Goal: Task Accomplishment & Management: Use online tool/utility

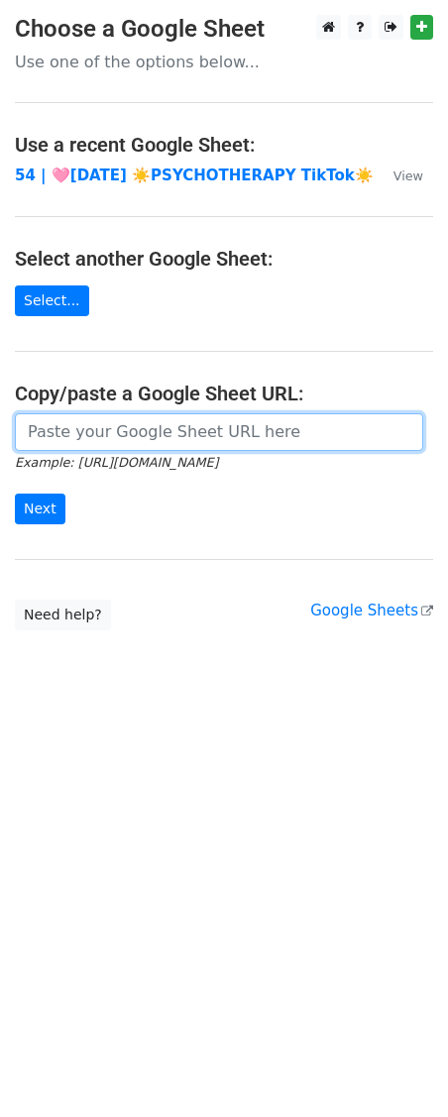
click at [204, 425] on input "url" at bounding box center [219, 432] width 408 height 38
paste input "[URL][DOMAIN_NAME]"
type input "[URL][DOMAIN_NAME]"
click at [15, 494] on input "Next" at bounding box center [40, 509] width 51 height 31
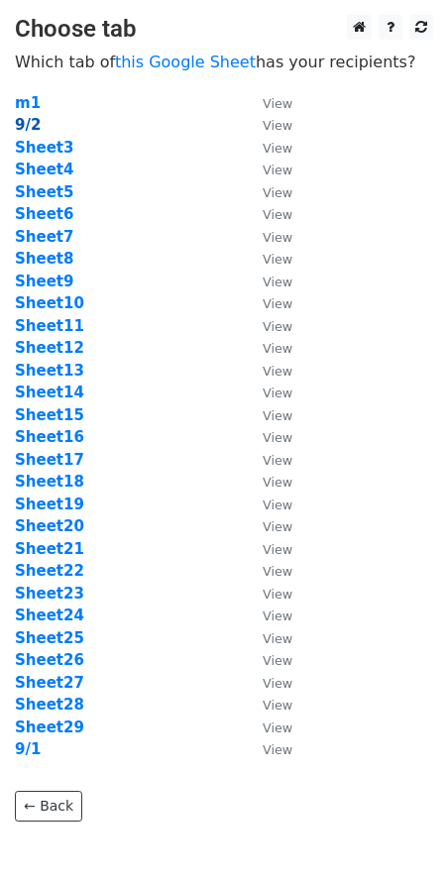
click at [30, 123] on strong "9/2" at bounding box center [28, 125] width 26 height 18
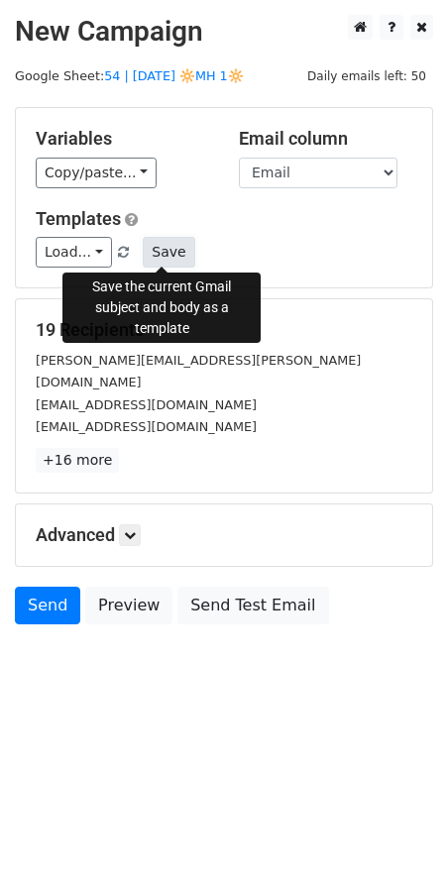
click at [165, 252] on button "Save" at bounding box center [169, 252] width 52 height 31
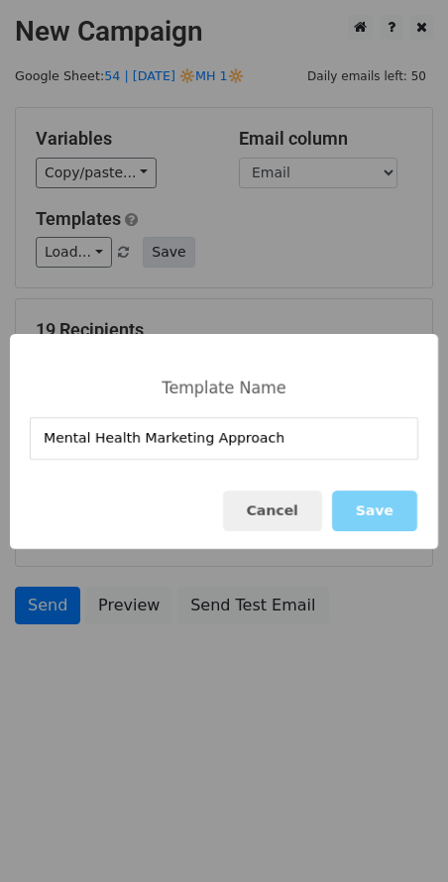
type input "Mental Health Marketing Approach"
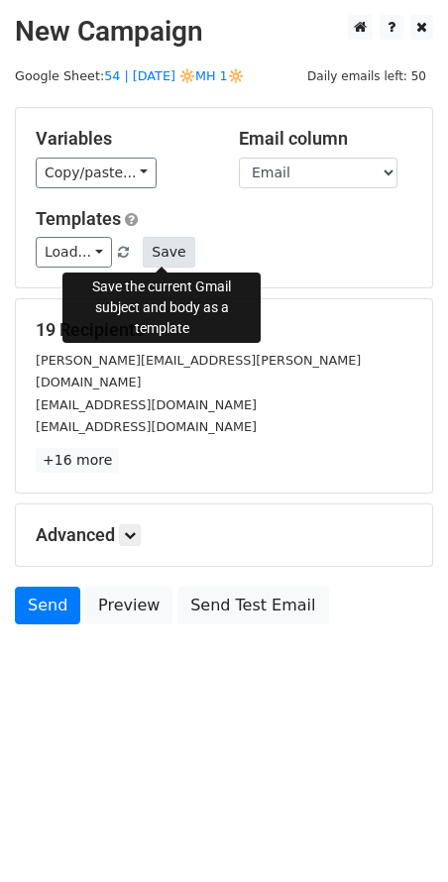
click at [170, 262] on button "Save" at bounding box center [169, 252] width 52 height 31
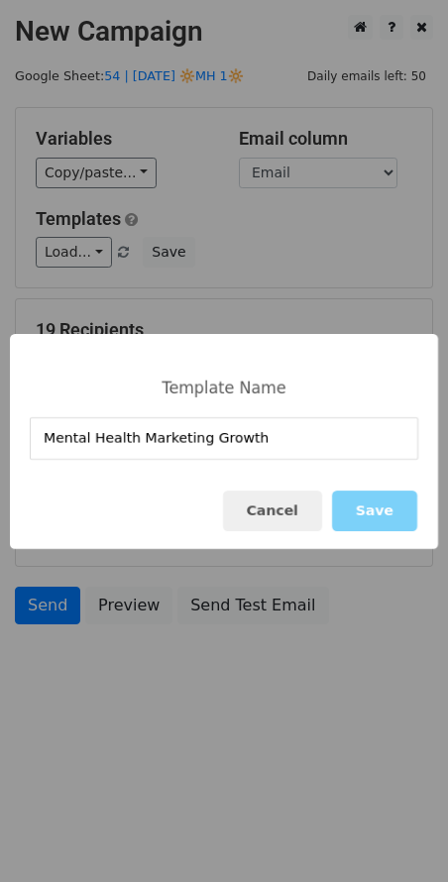
type input "Mental Health Marketing Growth"
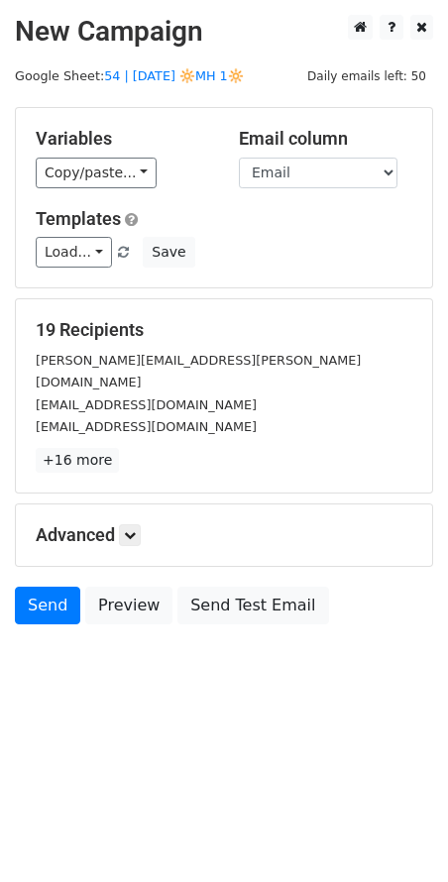
click at [144, 519] on div "Advanced Tracking Track Opens UTM Codes Track Clicks Filters Only include sprea…" at bounding box center [224, 534] width 416 height 61
click at [144, 524] on h5 "Advanced" at bounding box center [224, 535] width 377 height 22
click at [132, 529] on icon at bounding box center [130, 535] width 12 height 12
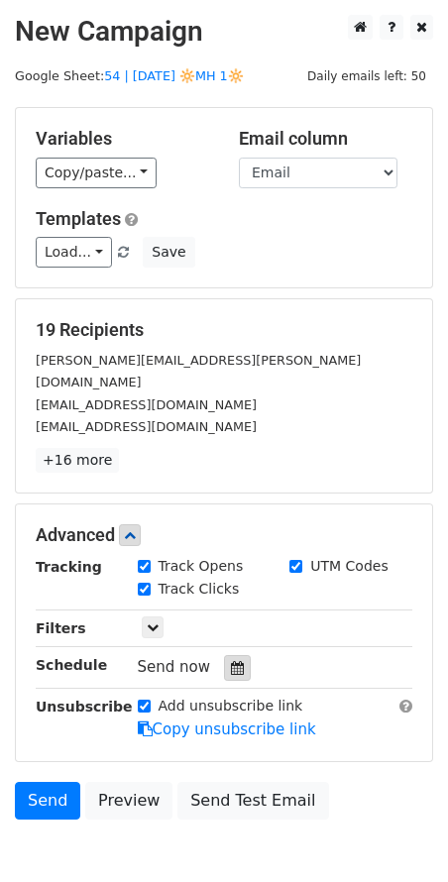
click at [232, 661] on icon at bounding box center [237, 668] width 13 height 14
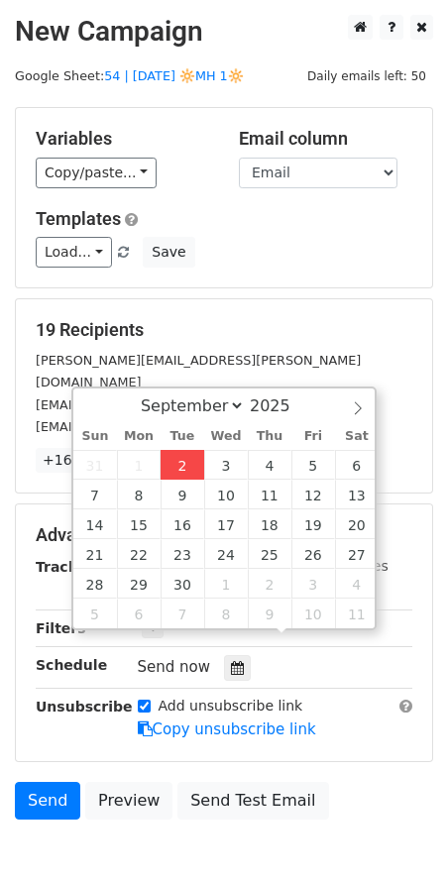
type input "2025-09-02 12:43"
type input "43"
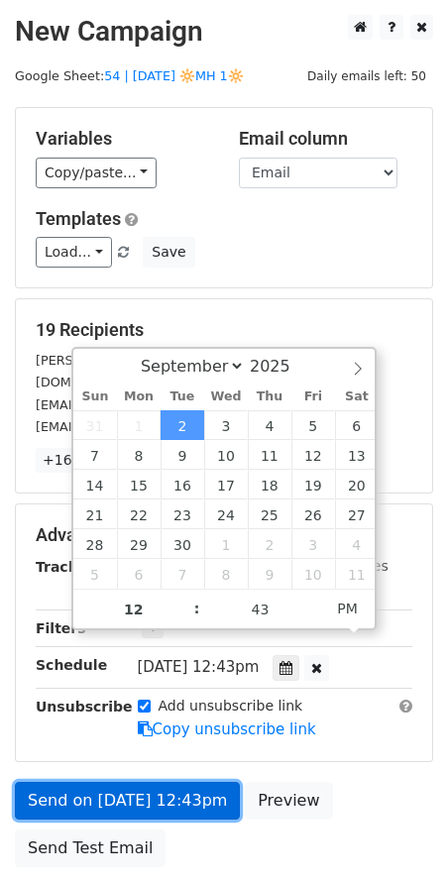
click at [118, 782] on link "Send on Sep 2 at 12:43pm" at bounding box center [127, 801] width 225 height 38
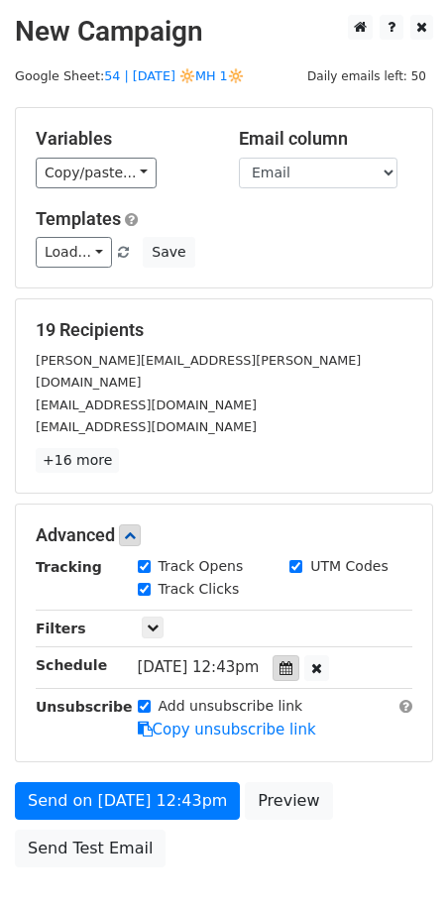
click at [292, 661] on icon at bounding box center [285, 668] width 13 height 14
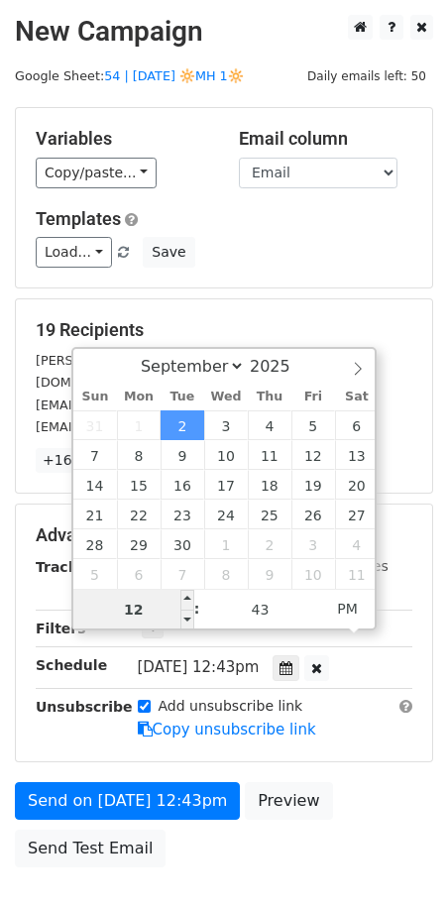
click at [149, 610] on input "12" at bounding box center [133, 610] width 121 height 40
type input "6"
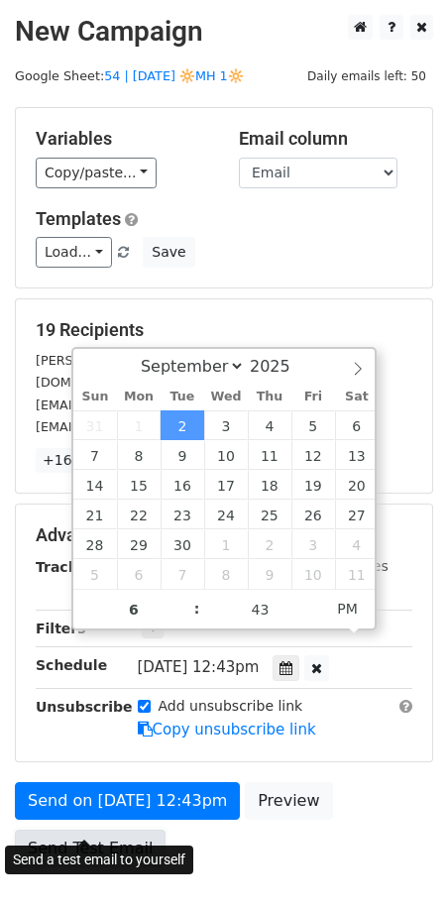
type input "2025-09-02 18:43"
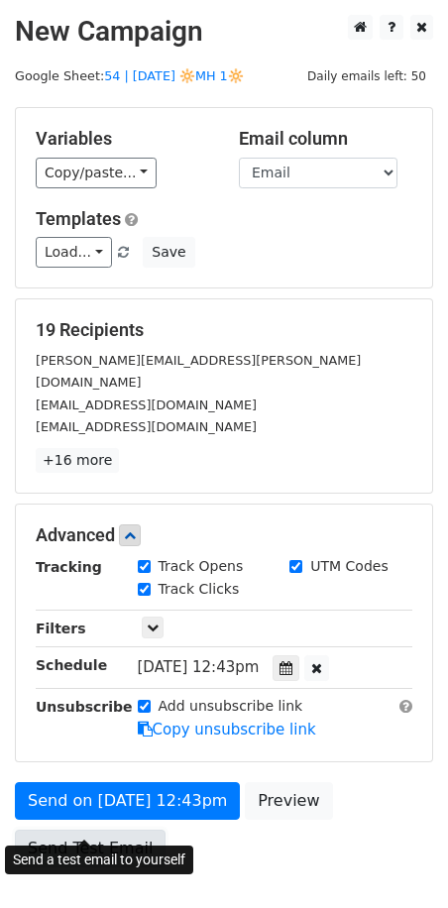
click at [71, 833] on link "Send Test Email" at bounding box center [90, 849] width 151 height 38
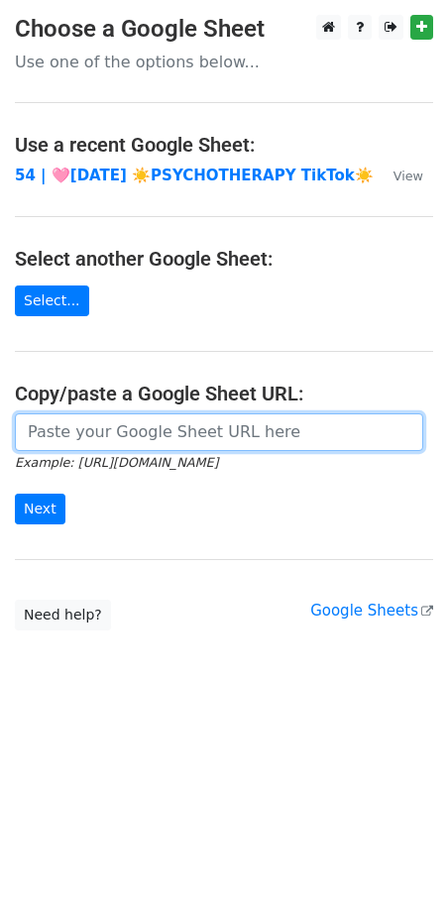
click at [118, 436] on input "url" at bounding box center [219, 432] width 408 height 38
paste input "[URL][DOMAIN_NAME]"
type input "[URL][DOMAIN_NAME]"
click at [15, 494] on input "Next" at bounding box center [40, 509] width 51 height 31
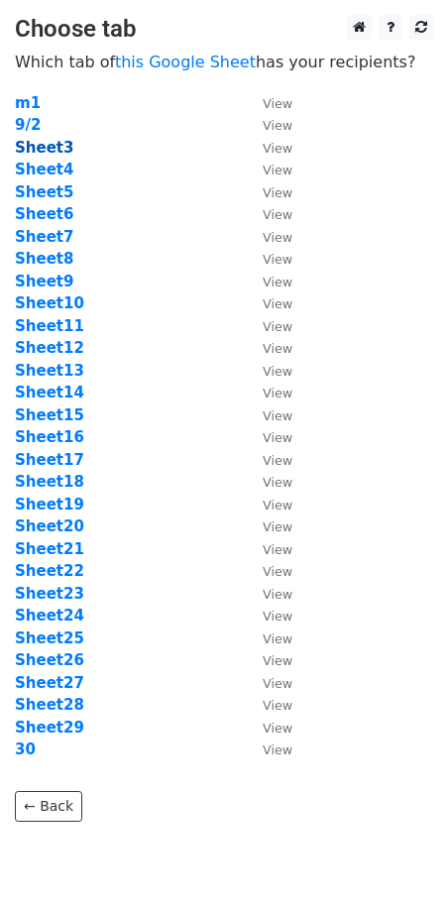
click at [45, 148] on strong "Sheet3" at bounding box center [44, 148] width 58 height 18
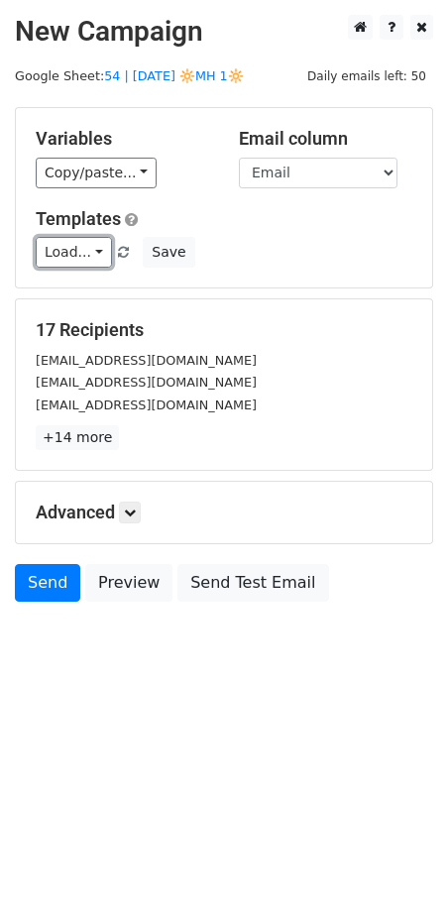
click at [82, 248] on link "Load..." at bounding box center [74, 252] width 76 height 31
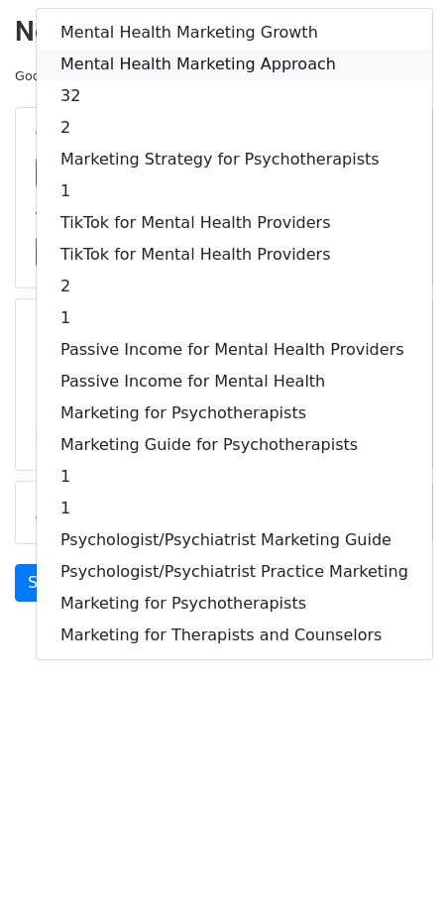
click at [180, 63] on link "Mental Health Marketing Approach" at bounding box center [234, 65] width 395 height 32
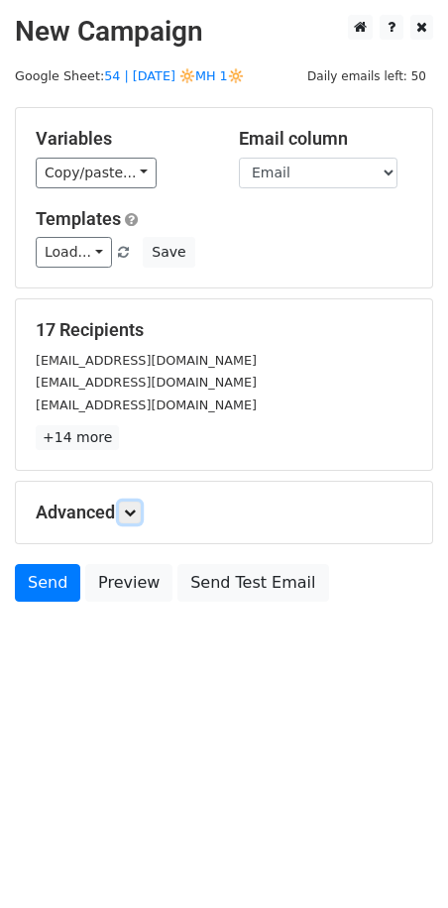
drag, startPoint x: 135, startPoint y: 513, endPoint x: 216, endPoint y: 665, distance: 172.0
click at [135, 514] on icon at bounding box center [130, 512] width 12 height 12
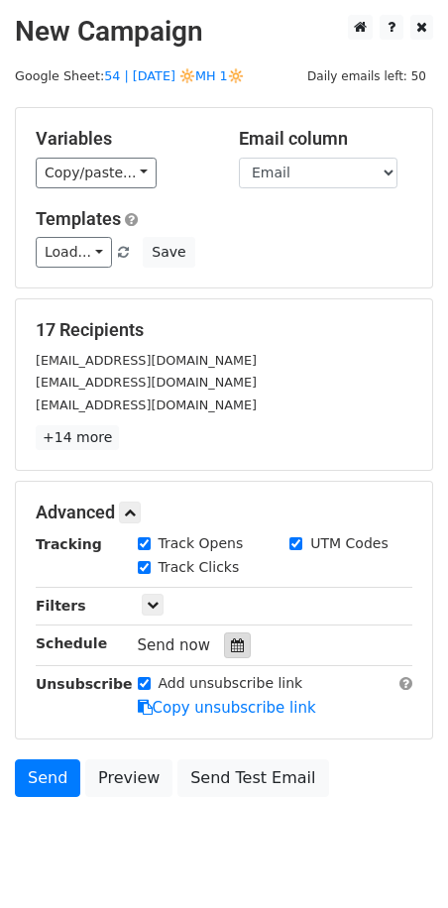
click at [231, 643] on icon at bounding box center [237, 645] width 13 height 14
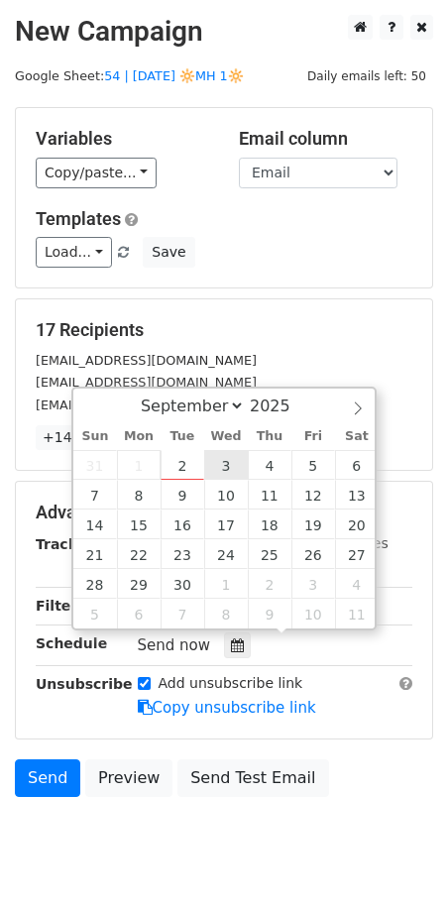
type input "2025-09-03 12:00"
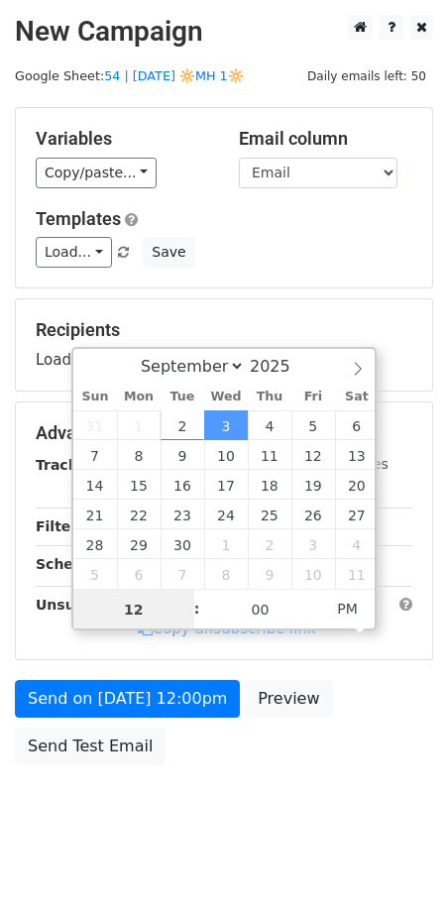
type input "6"
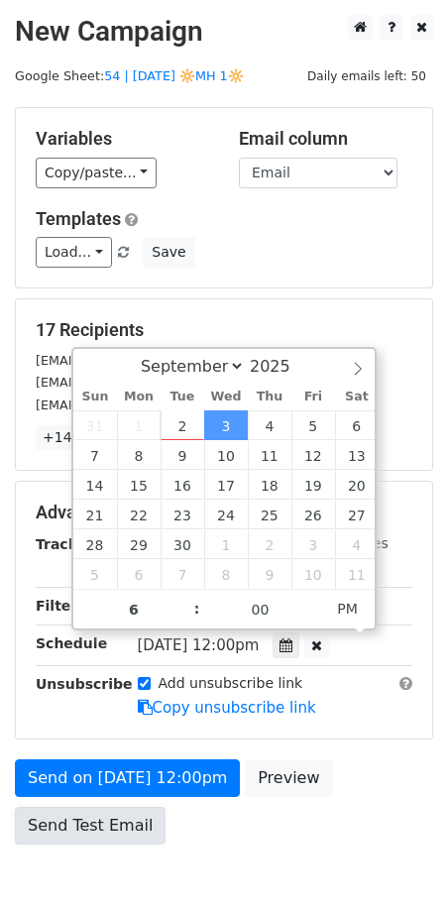
type input "2025-09-03 18:00"
click at [93, 807] on link "Send Test Email" at bounding box center [90, 826] width 151 height 38
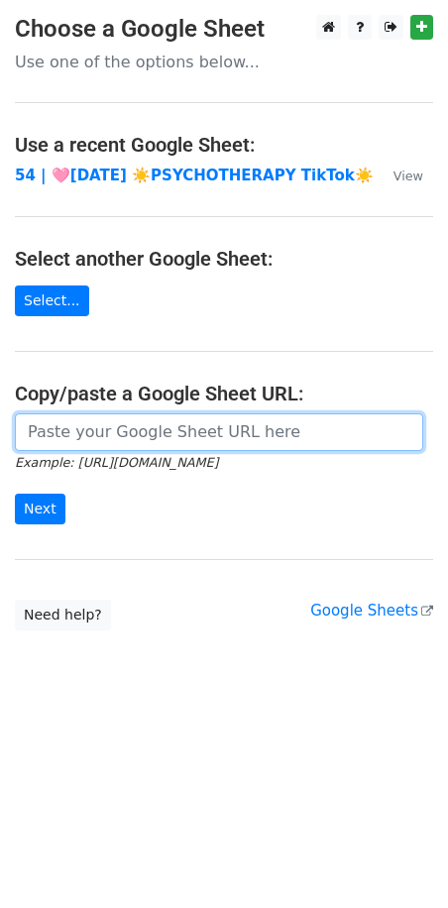
click at [118, 440] on input "url" at bounding box center [219, 432] width 408 height 38
paste input "[URL][DOMAIN_NAME]"
type input "[URL][DOMAIN_NAME]"
click at [15, 494] on input "Next" at bounding box center [40, 509] width 51 height 31
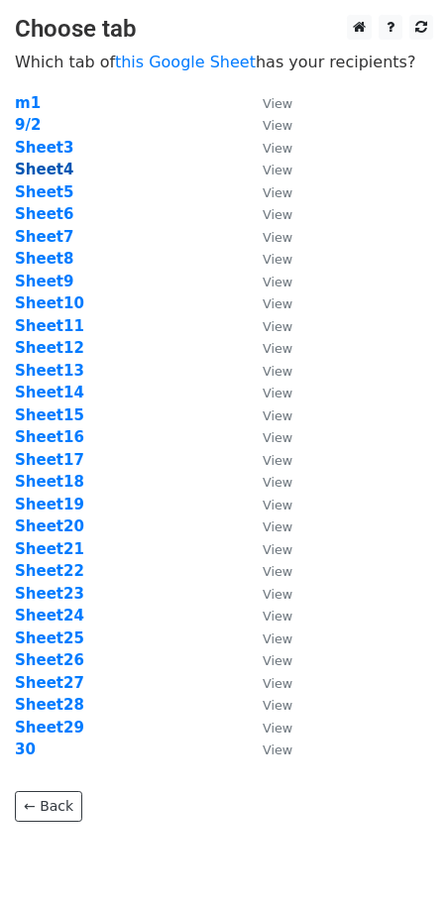
click at [56, 173] on strong "Sheet4" at bounding box center [44, 170] width 58 height 18
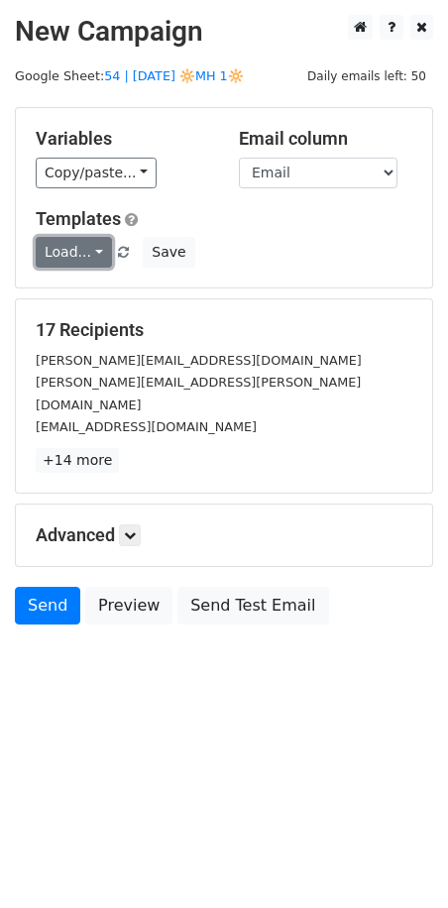
click at [70, 260] on link "Load..." at bounding box center [74, 252] width 76 height 31
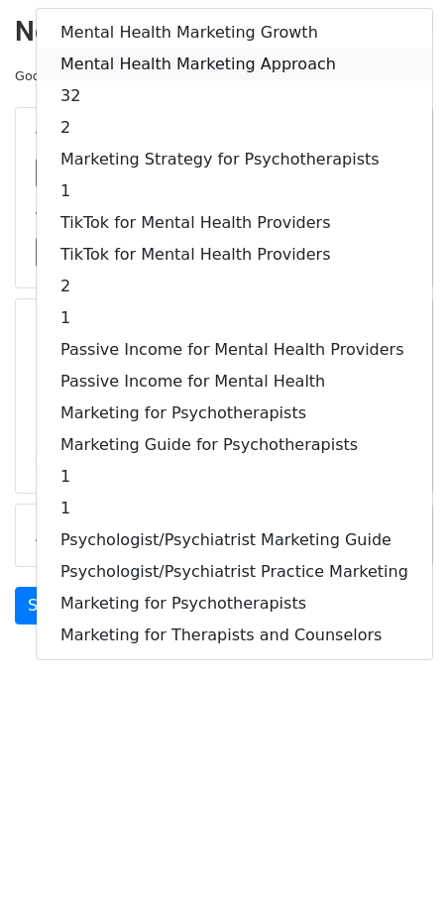
click at [178, 61] on link "Mental Health Marketing Approach" at bounding box center [234, 65] width 395 height 32
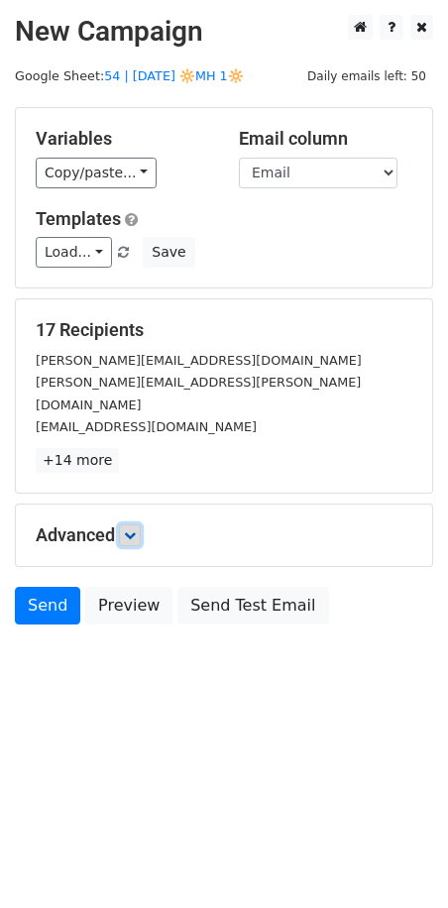
click at [133, 529] on icon at bounding box center [130, 535] width 12 height 12
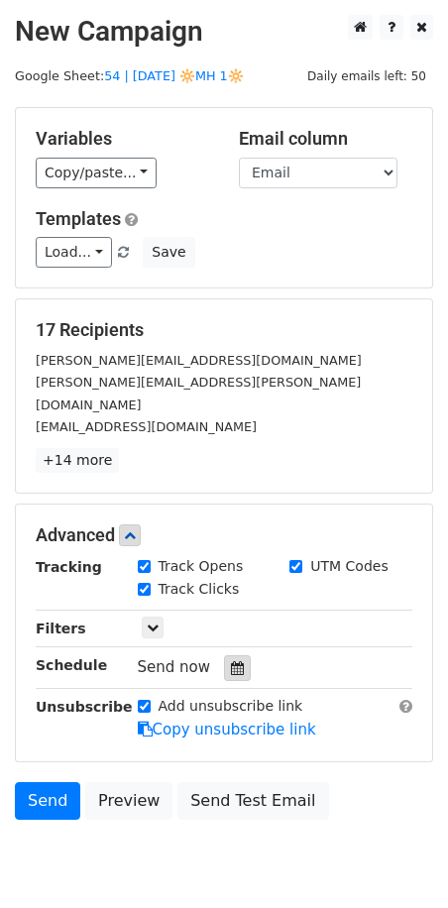
click at [235, 655] on div at bounding box center [237, 668] width 27 height 26
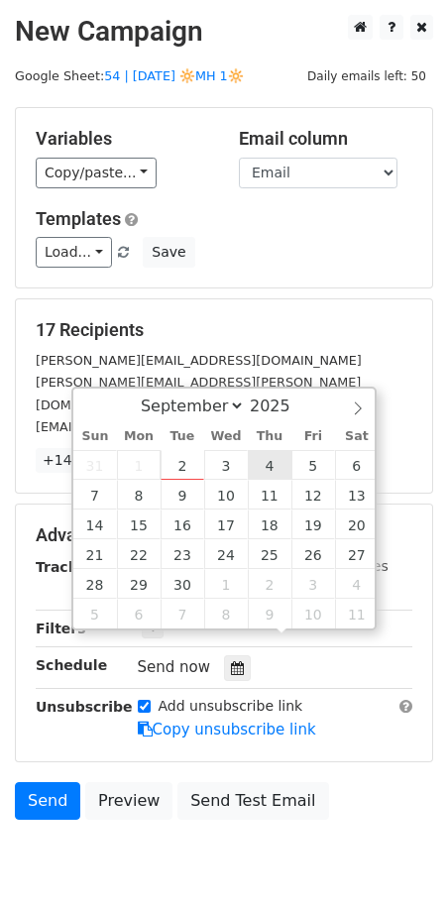
type input "[DATE] 12:00"
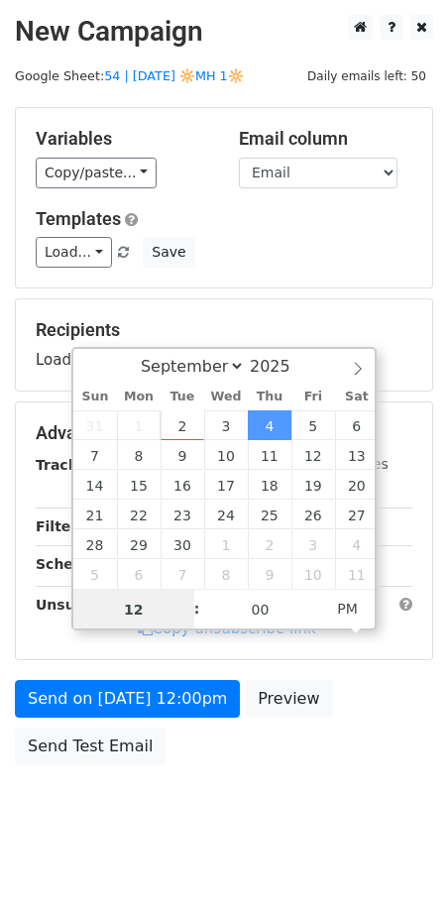
type input "6"
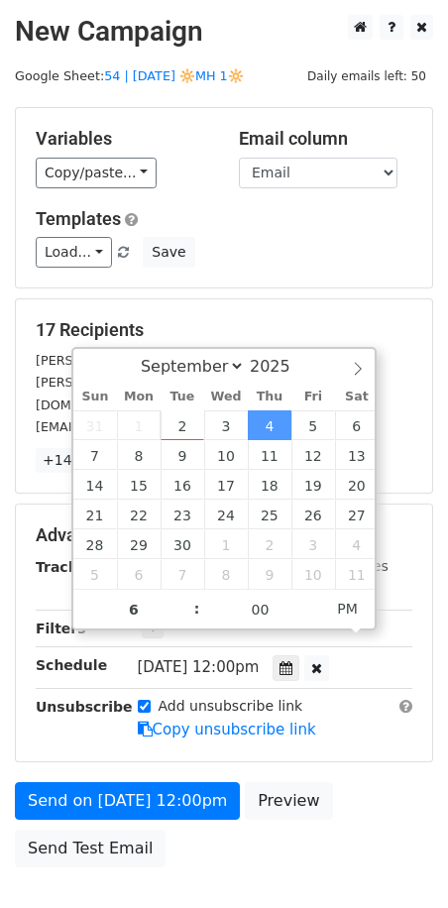
type input "[DATE] 18:00"
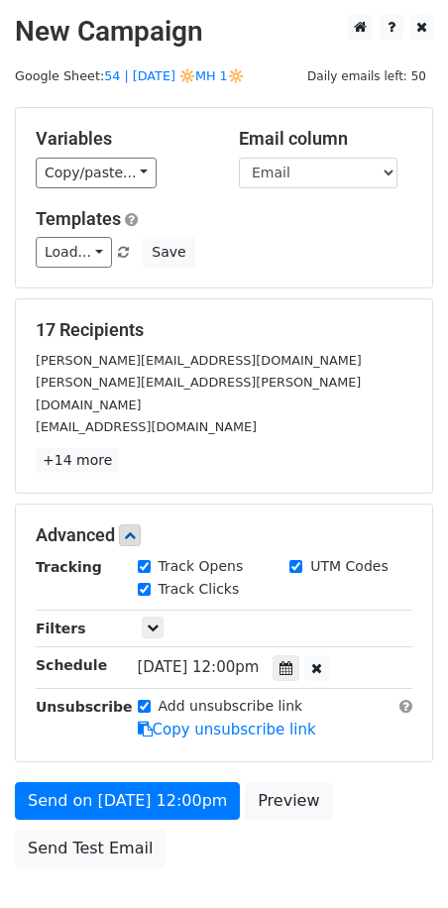
click at [148, 796] on div "Send on [DATE] 12:00pm Preview Send Test Email" at bounding box center [224, 829] width 448 height 95
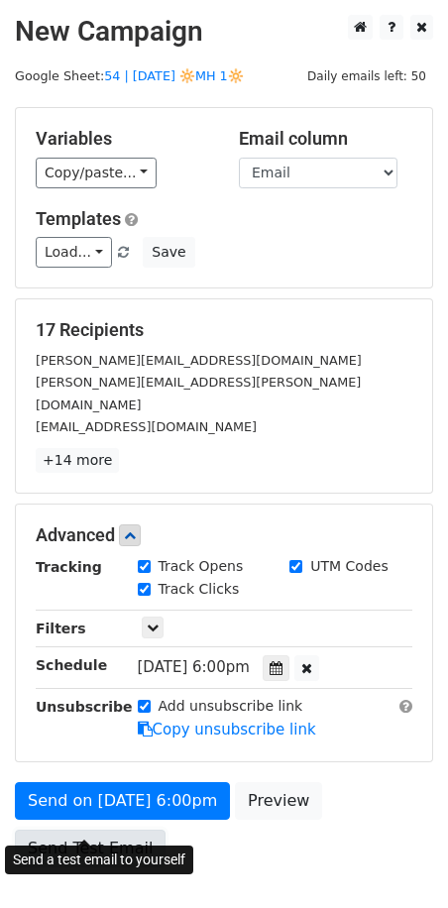
click at [129, 813] on body "New Campaign Daily emails left: 50 Google Sheet: 54 | [DATE] 🔆MH 1🔆 Variables C…" at bounding box center [224, 486] width 448 height 942
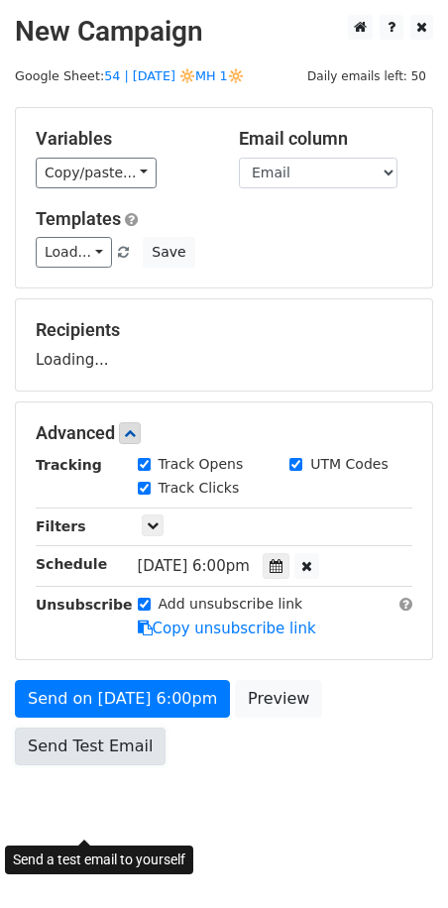
click at [102, 752] on link "Send Test Email" at bounding box center [90, 746] width 151 height 38
